Goal: Information Seeking & Learning: Learn about a topic

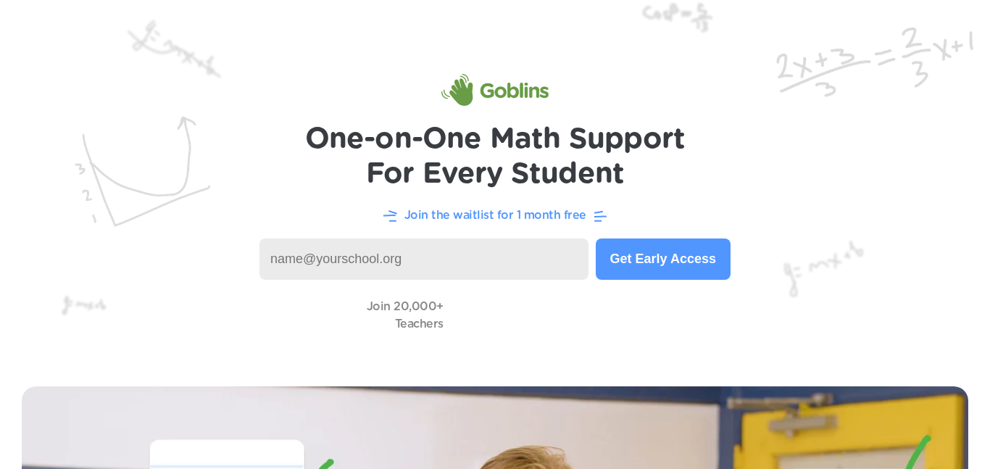
click at [330, 264] on input at bounding box center [423, 258] width 329 height 41
